Goal: Information Seeking & Learning: Compare options

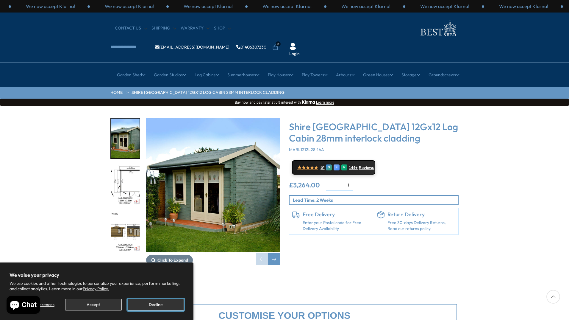
click at [144, 305] on button "Decline" at bounding box center [156, 304] width 56 height 12
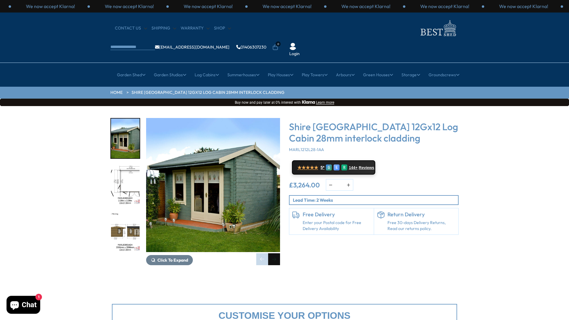
click at [275, 253] on div "Next slide" at bounding box center [274, 259] width 12 height 12
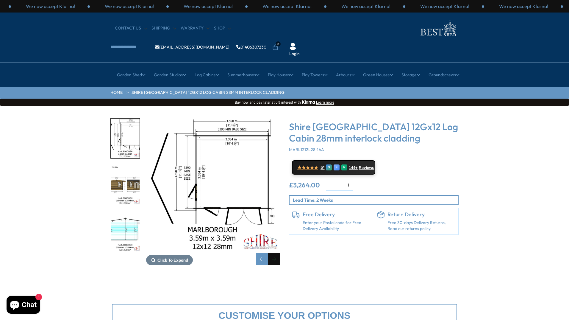
click at [275, 253] on div "Next slide" at bounding box center [274, 259] width 12 height 12
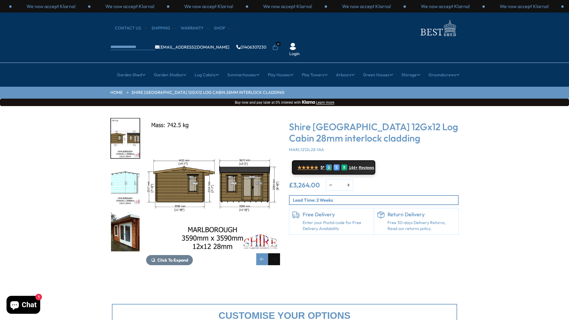
click at [275, 253] on div "Next slide" at bounding box center [274, 259] width 12 height 12
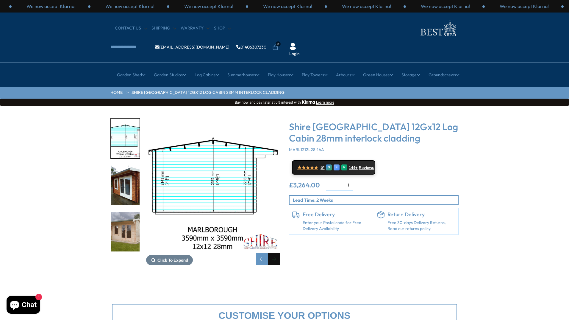
click at [275, 253] on div "Next slide" at bounding box center [274, 259] width 12 height 12
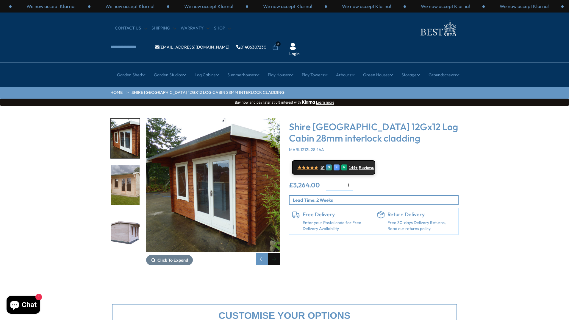
click at [275, 253] on div "Next slide" at bounding box center [274, 259] width 12 height 12
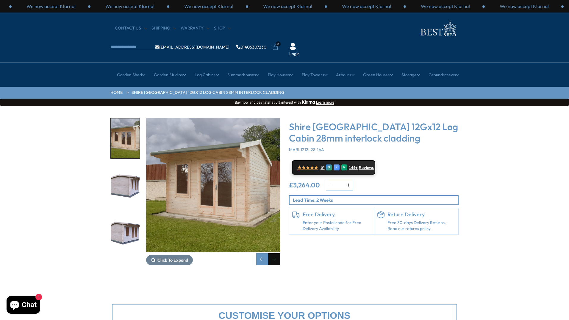
click at [275, 253] on div "Next slide" at bounding box center [274, 259] width 12 height 12
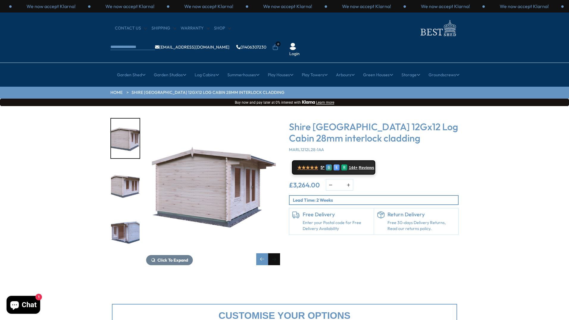
click at [275, 253] on div "Next slide" at bounding box center [274, 259] width 12 height 12
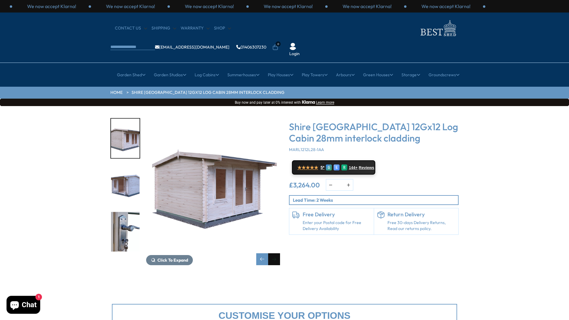
click at [275, 253] on div "Next slide" at bounding box center [274, 259] width 12 height 12
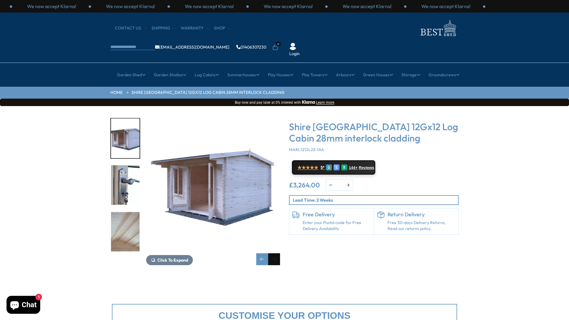
click at [275, 253] on div "Next slide" at bounding box center [274, 259] width 12 height 12
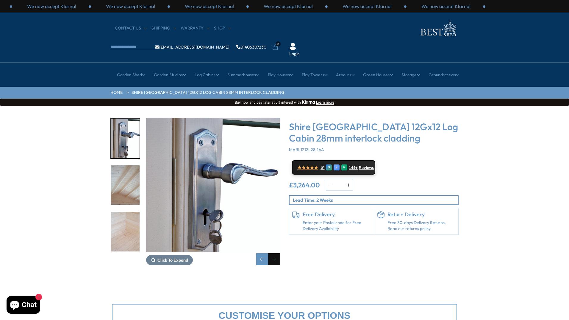
click at [275, 253] on div "Next slide" at bounding box center [274, 259] width 12 height 12
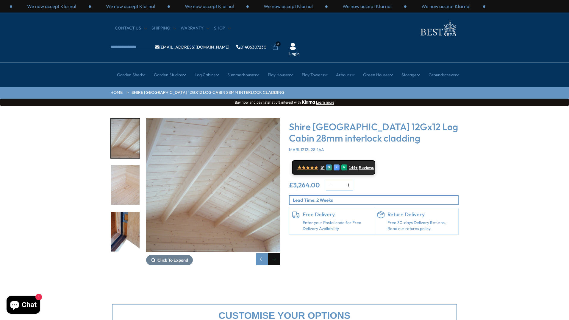
click at [275, 253] on div "Next slide" at bounding box center [274, 259] width 12 height 12
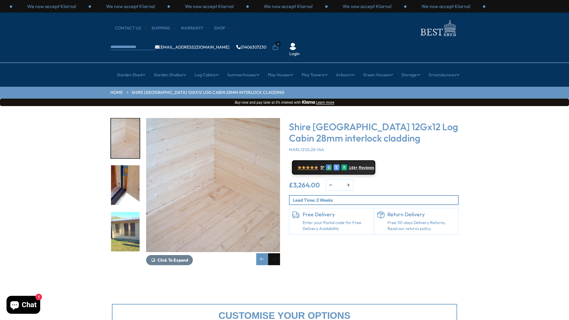
click at [275, 253] on div "Next slide" at bounding box center [274, 259] width 12 height 12
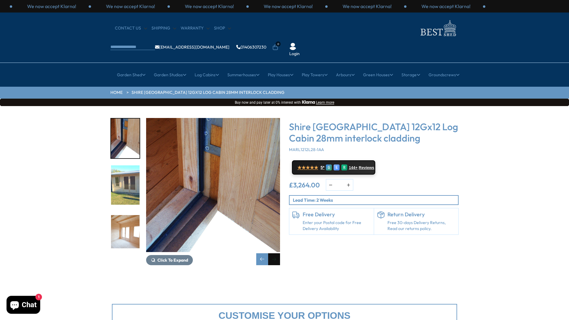
click at [275, 253] on div "Next slide" at bounding box center [274, 259] width 12 height 12
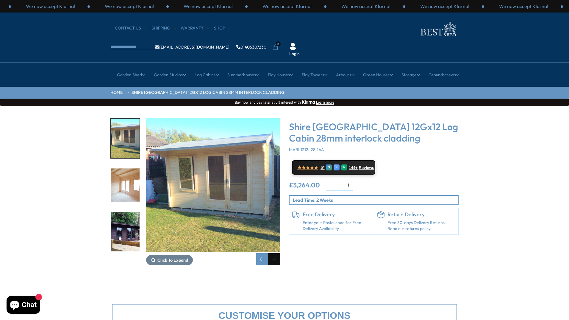
click at [275, 253] on div "Next slide" at bounding box center [274, 259] width 12 height 12
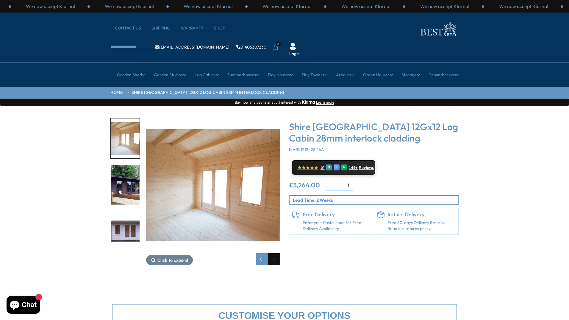
click at [275, 253] on div "Next slide" at bounding box center [274, 259] width 12 height 12
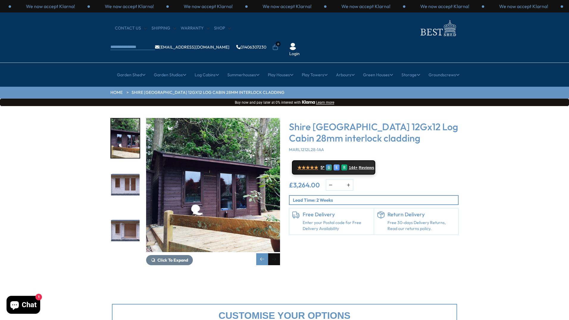
click at [275, 253] on div "Next slide" at bounding box center [274, 259] width 12 height 12
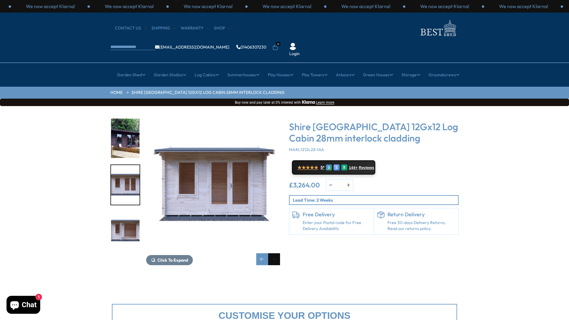
click at [275, 253] on div "Next slide" at bounding box center [274, 259] width 12 height 12
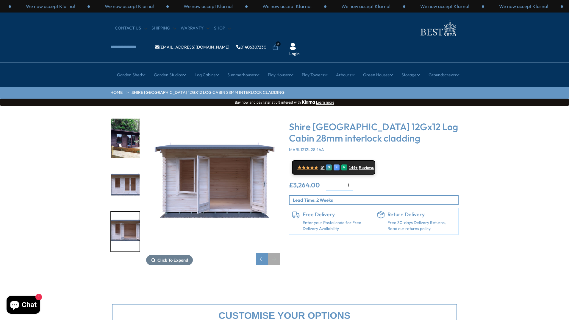
click at [275, 253] on div "Next slide" at bounding box center [274, 259] width 12 height 12
